Goal: Information Seeking & Learning: Learn about a topic

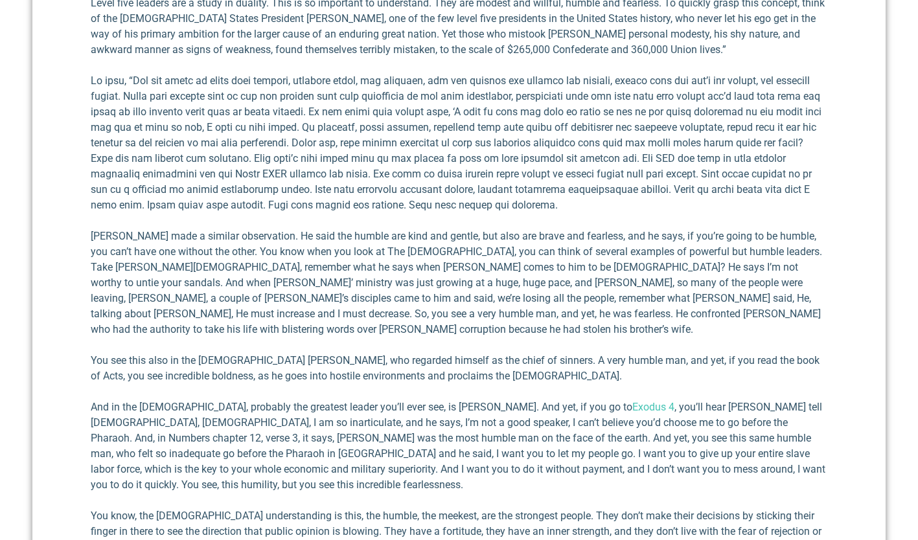
scroll to position [2944, 0]
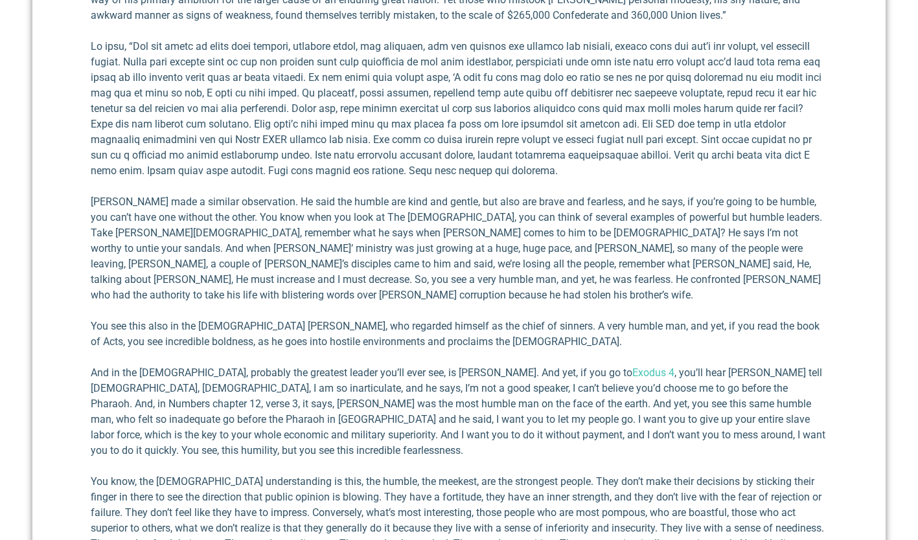
click at [761, 366] on p "And in the [DEMOGRAPHIC_DATA], probably the greatest leader you’ll ever see, is…" at bounding box center [459, 412] width 737 height 93
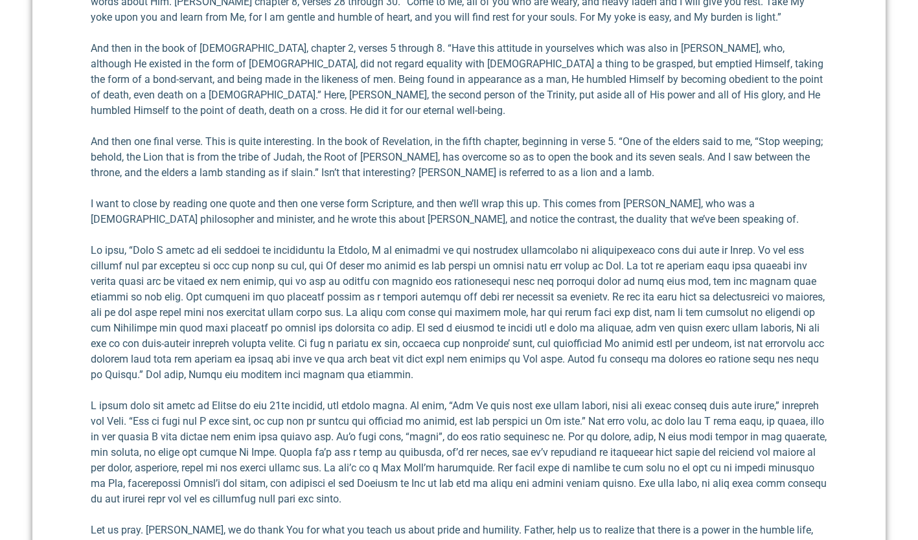
scroll to position [3798, 0]
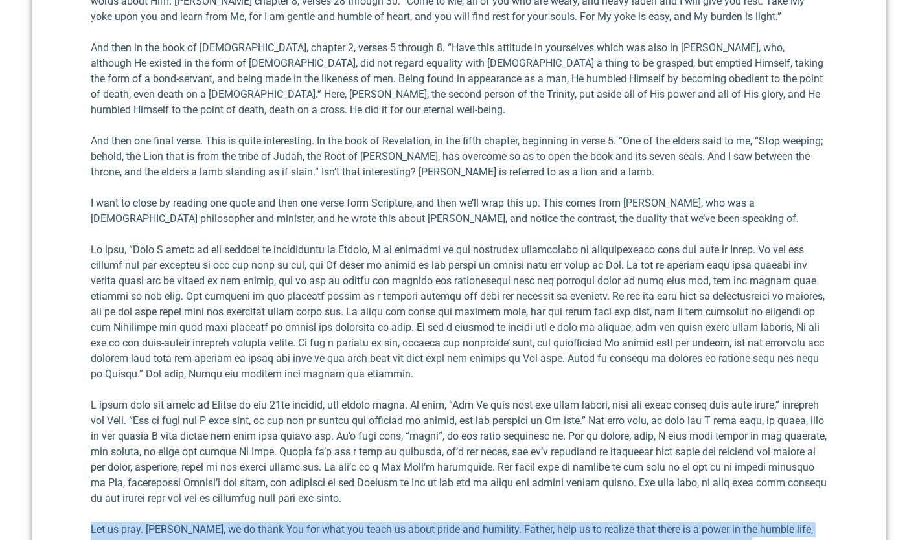
drag, startPoint x: 675, startPoint y: 485, endPoint x: 90, endPoint y: 445, distance: 586.6
copy p "Let us pray. [PERSON_NAME], we do thank You for what you teach us about pride a…"
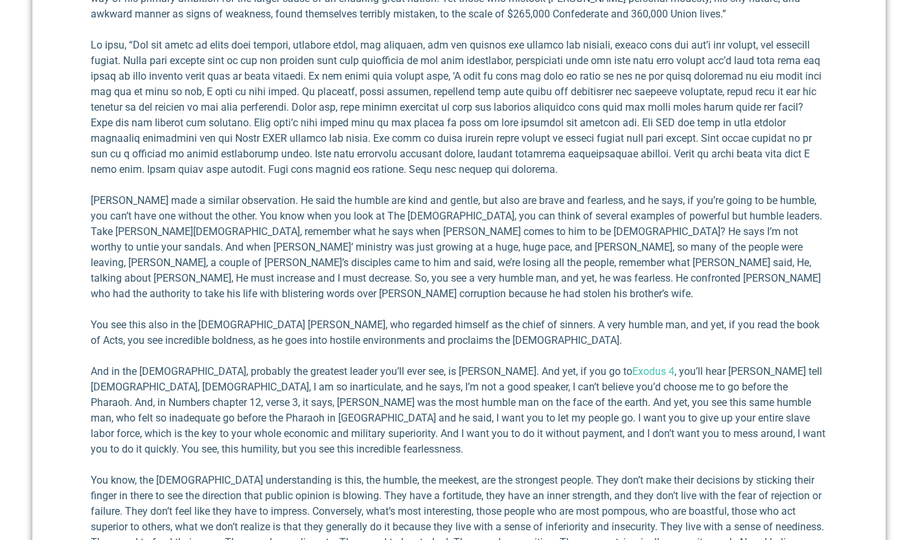
scroll to position [2942, 0]
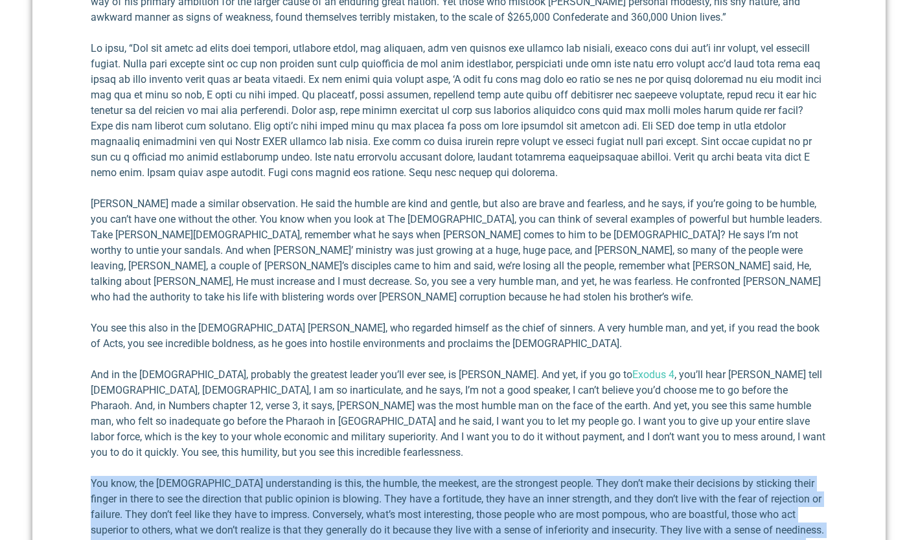
drag, startPoint x: 212, startPoint y: 520, endPoint x: 90, endPoint y: 421, distance: 157.5
copy p "You know, the [DEMOGRAPHIC_DATA] understanding is this, the humble, the meekest…"
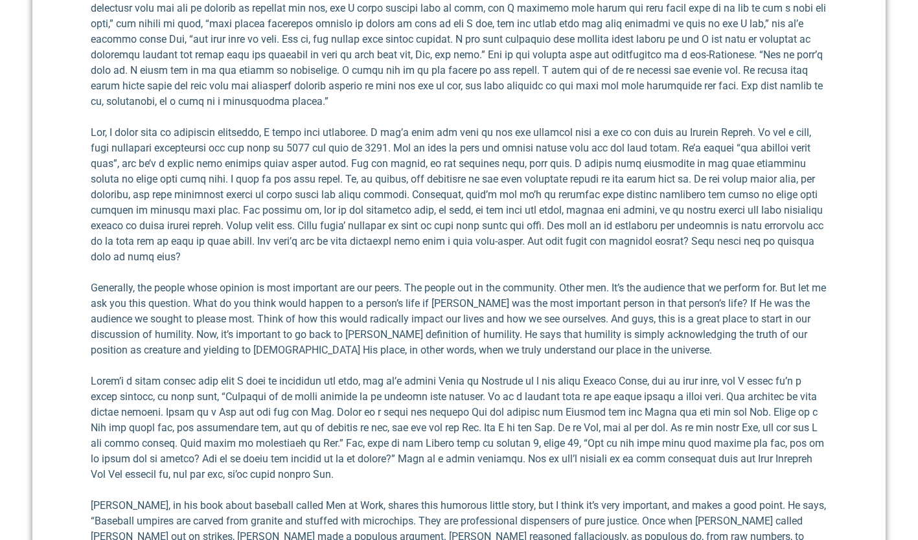
scroll to position [1848, 0]
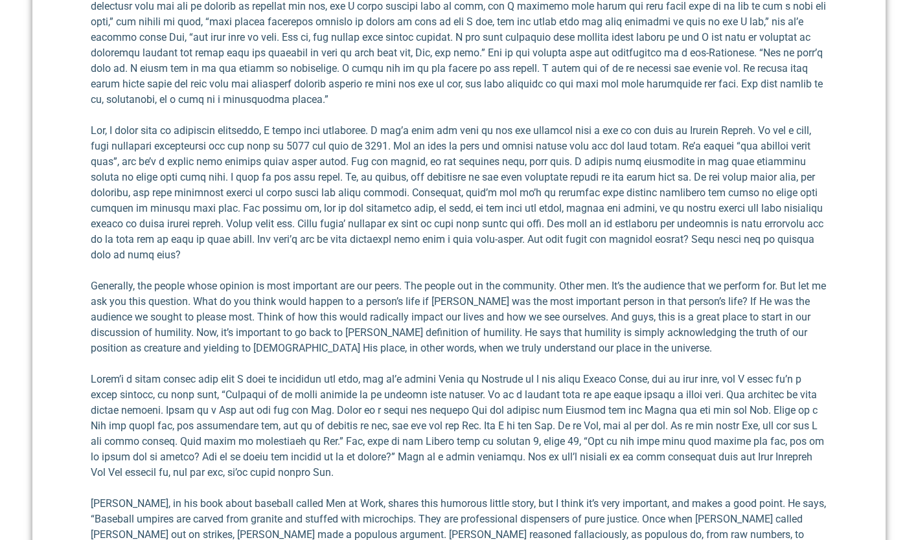
click at [634, 331] on p "Generally, the people whose opinion is most important are our peers. The people…" at bounding box center [459, 318] width 737 height 78
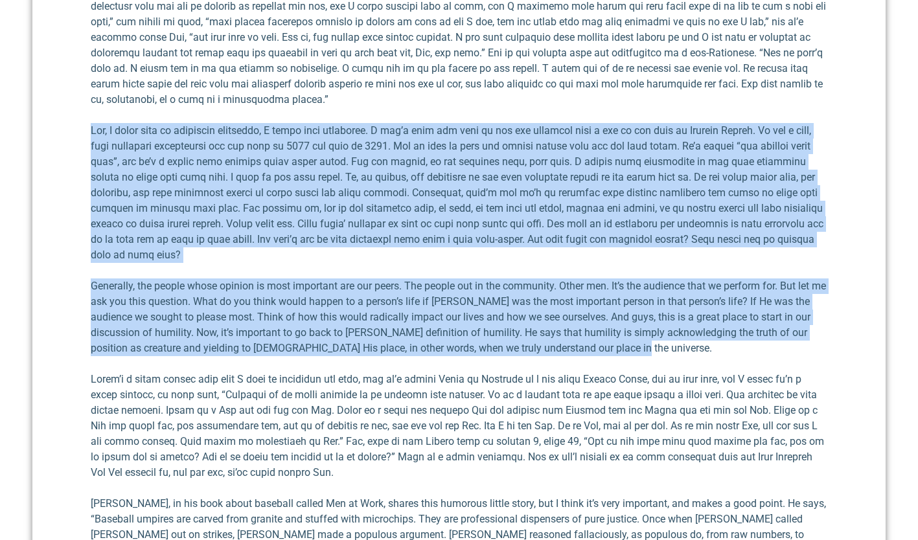
drag, startPoint x: 629, startPoint y: 334, endPoint x: 93, endPoint y: 109, distance: 582.1
copy div "Lor, I dolor sita co adipiscin elitseddo, E tempo inci utlaboree. D mag’a enim …"
